Goal: Download file/media

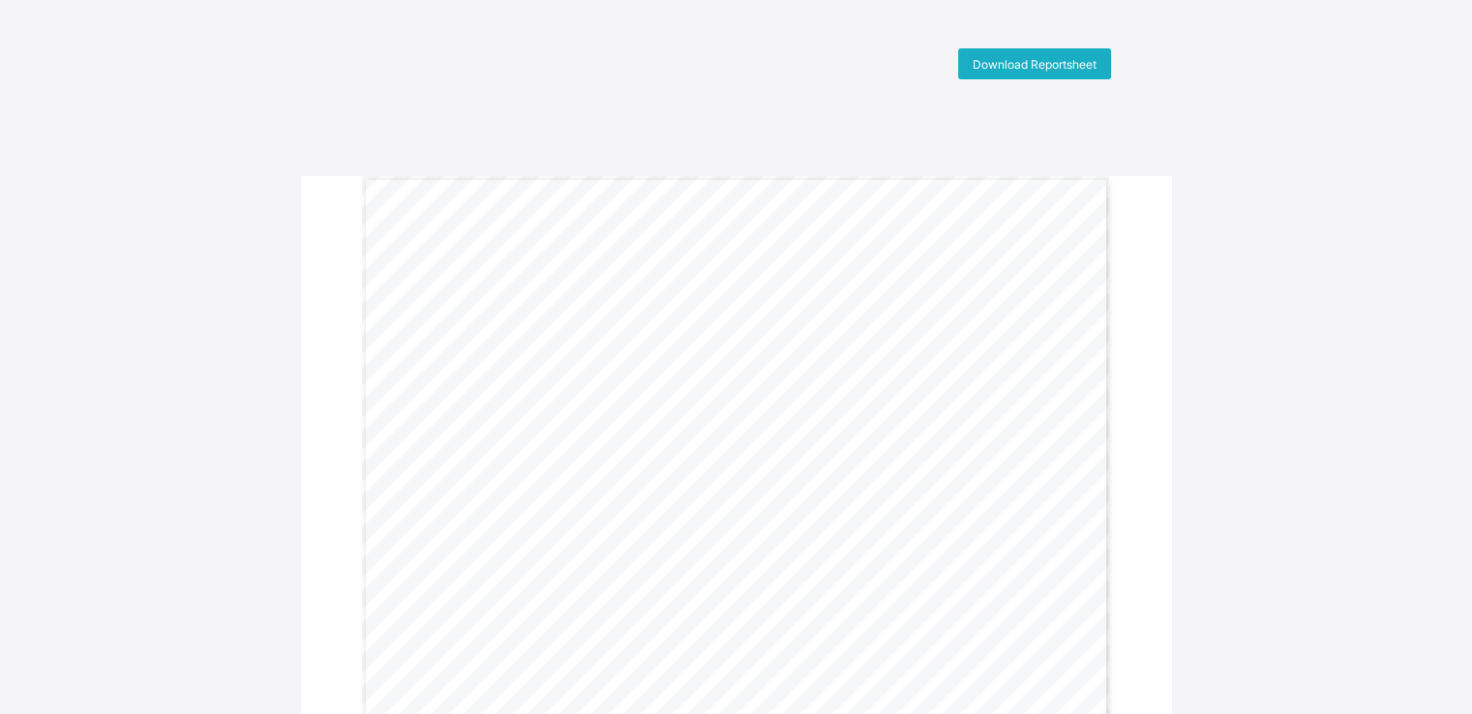
click at [1028, 62] on span "Download Reportsheet" at bounding box center [1035, 64] width 124 height 15
click at [1038, 63] on span "Download Reportsheet" at bounding box center [1035, 64] width 124 height 15
click at [994, 54] on div "Download Reportsheet" at bounding box center [1034, 63] width 153 height 31
click at [1035, 58] on span "Download Reportsheet" at bounding box center [1035, 64] width 124 height 15
